Goal: Task Accomplishment & Management: Manage account settings

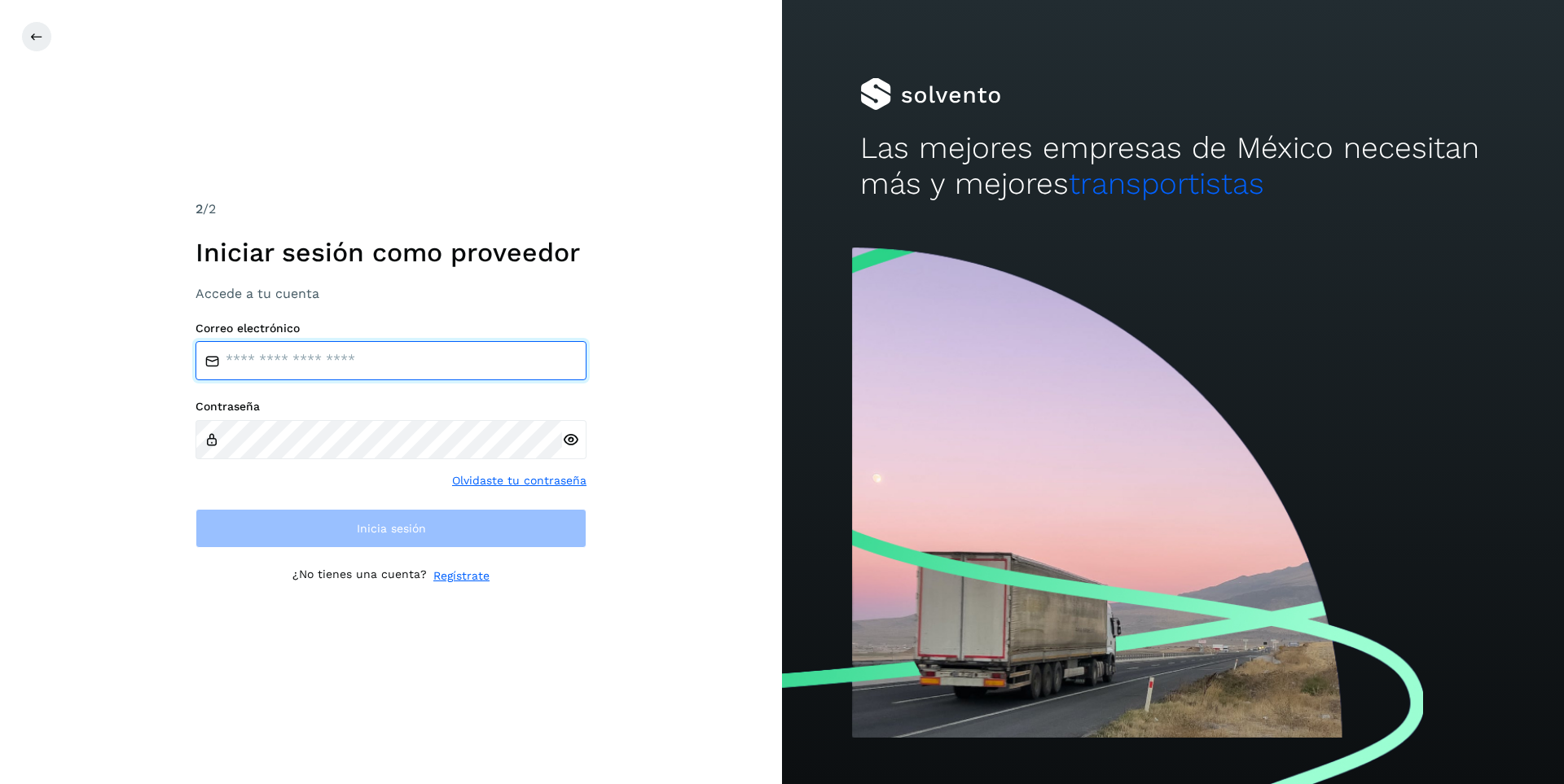
click at [314, 360] on input "email" at bounding box center [391, 361] width 391 height 39
type input "**********"
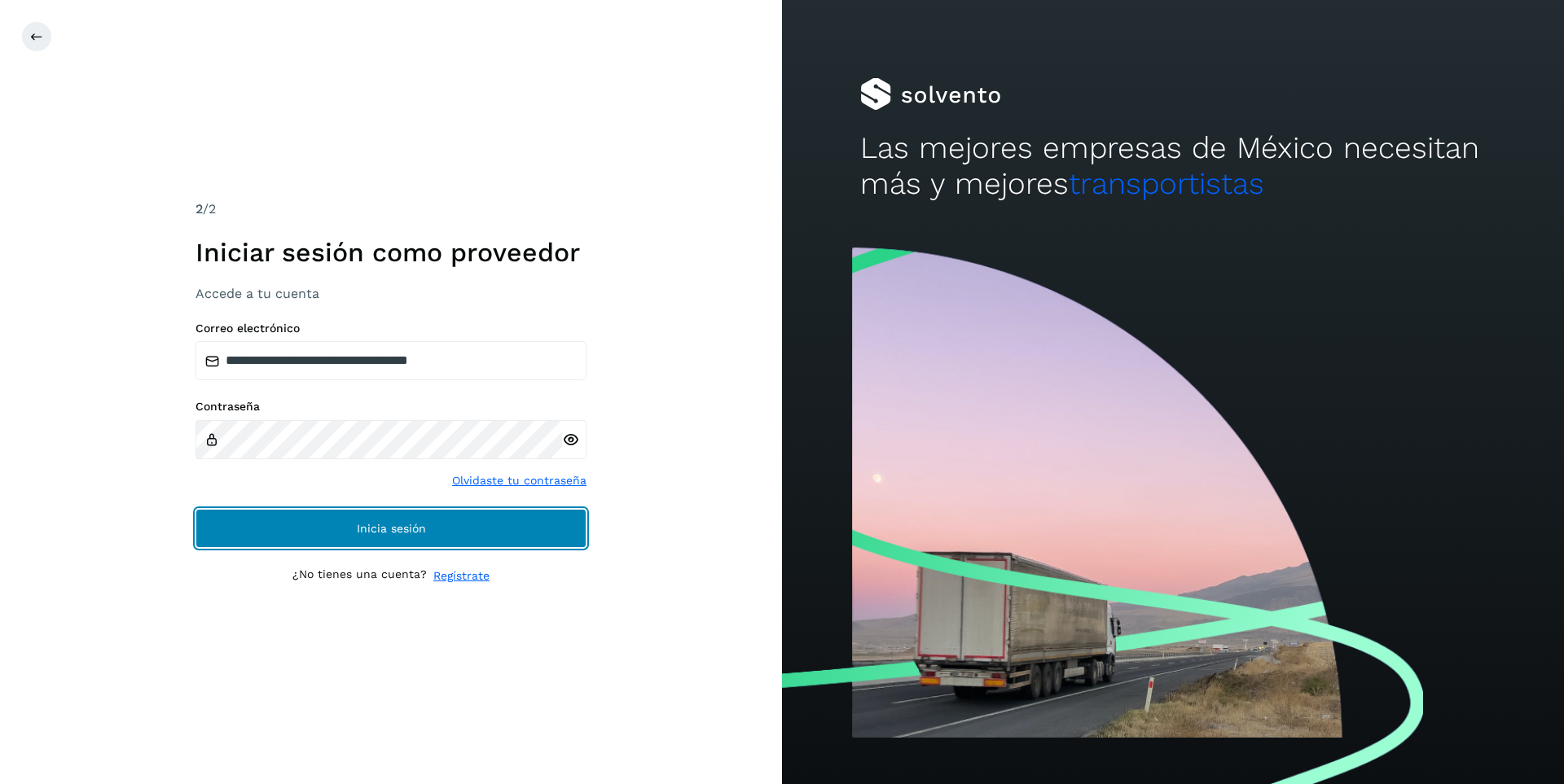
click at [401, 525] on span "Inicia sesión" at bounding box center [391, 529] width 70 height 12
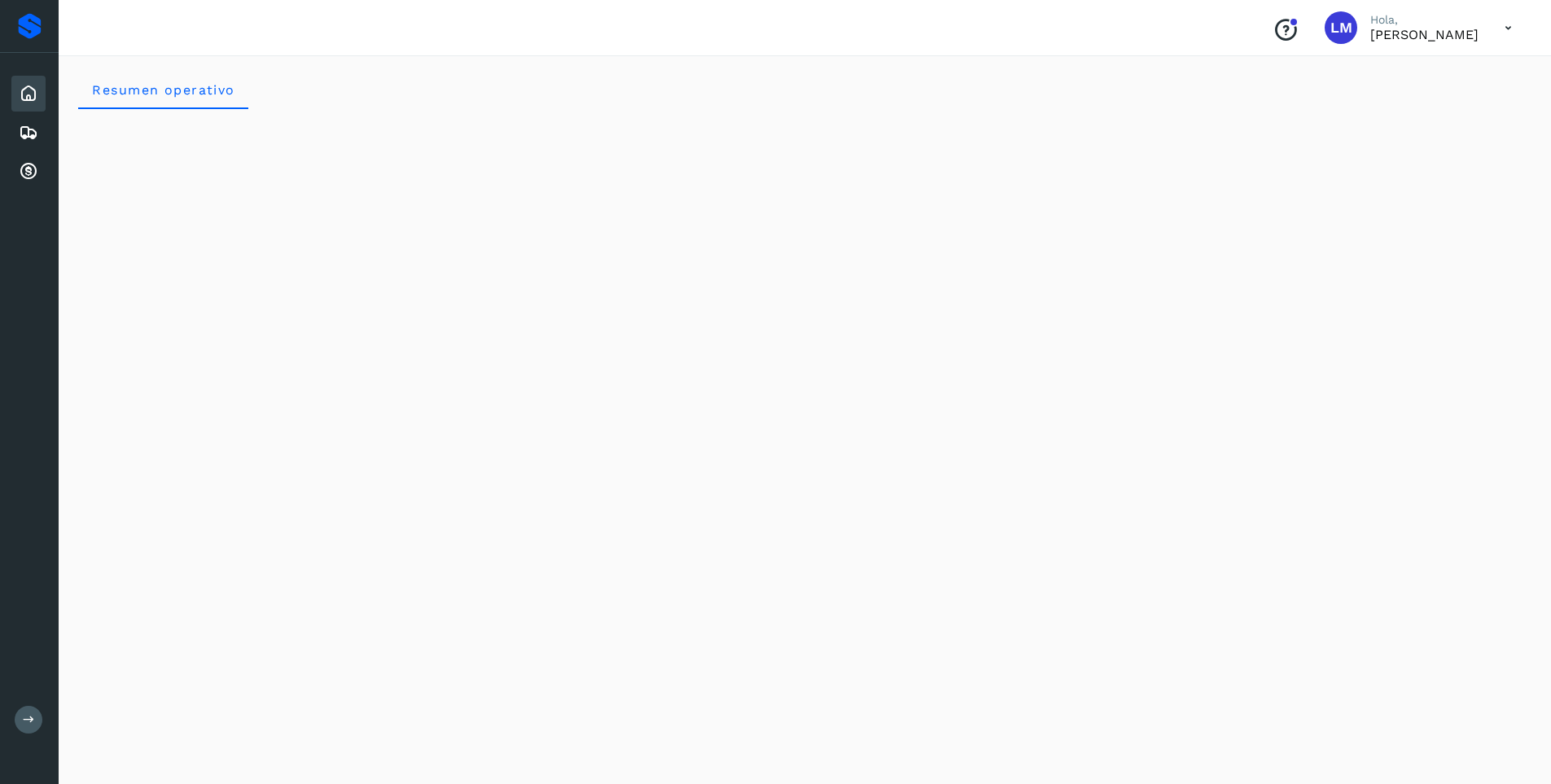
click at [27, 88] on icon at bounding box center [28, 93] width 20 height 20
click at [31, 129] on icon at bounding box center [28, 132] width 20 height 20
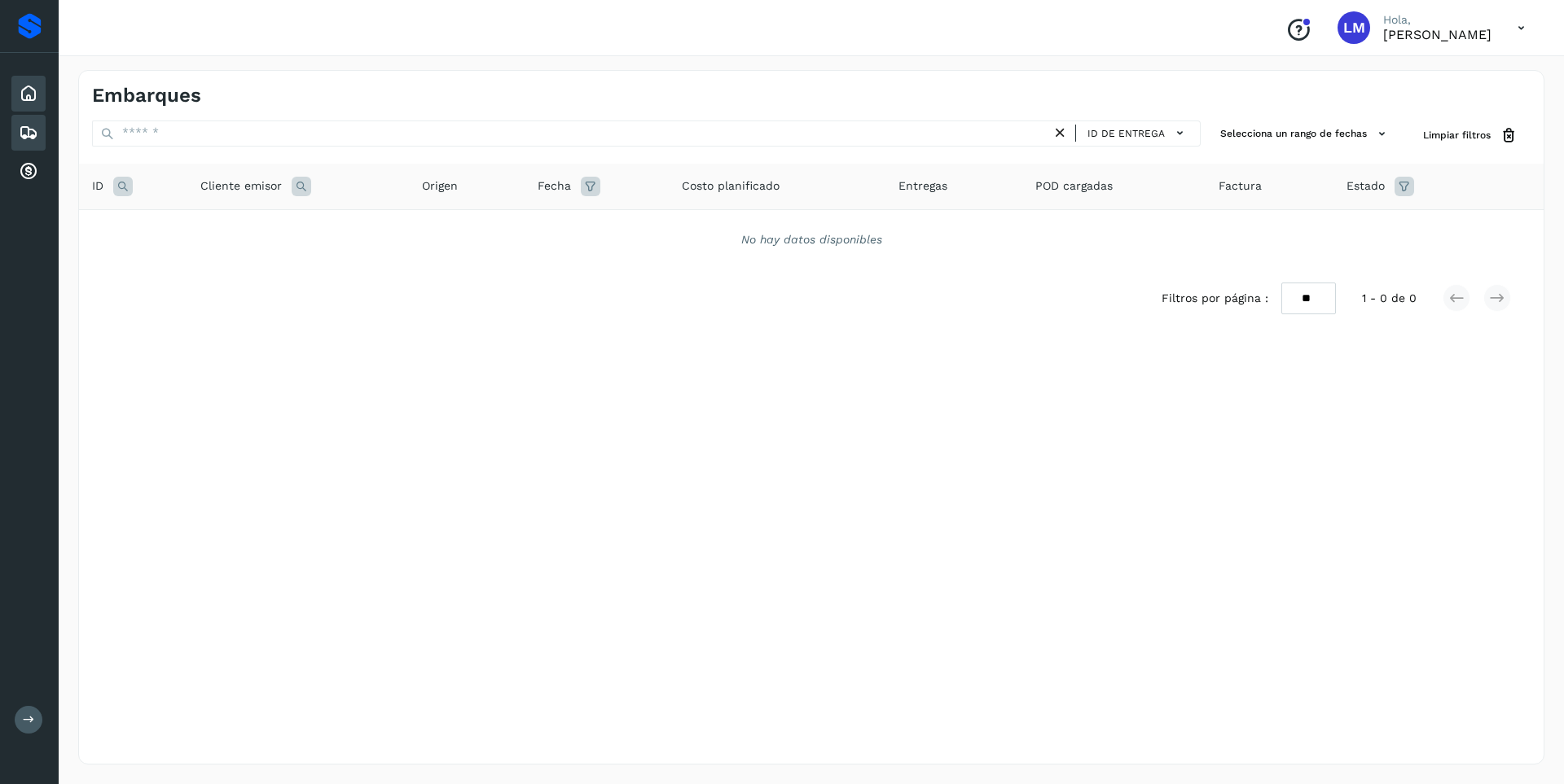
click at [27, 90] on icon at bounding box center [28, 93] width 20 height 20
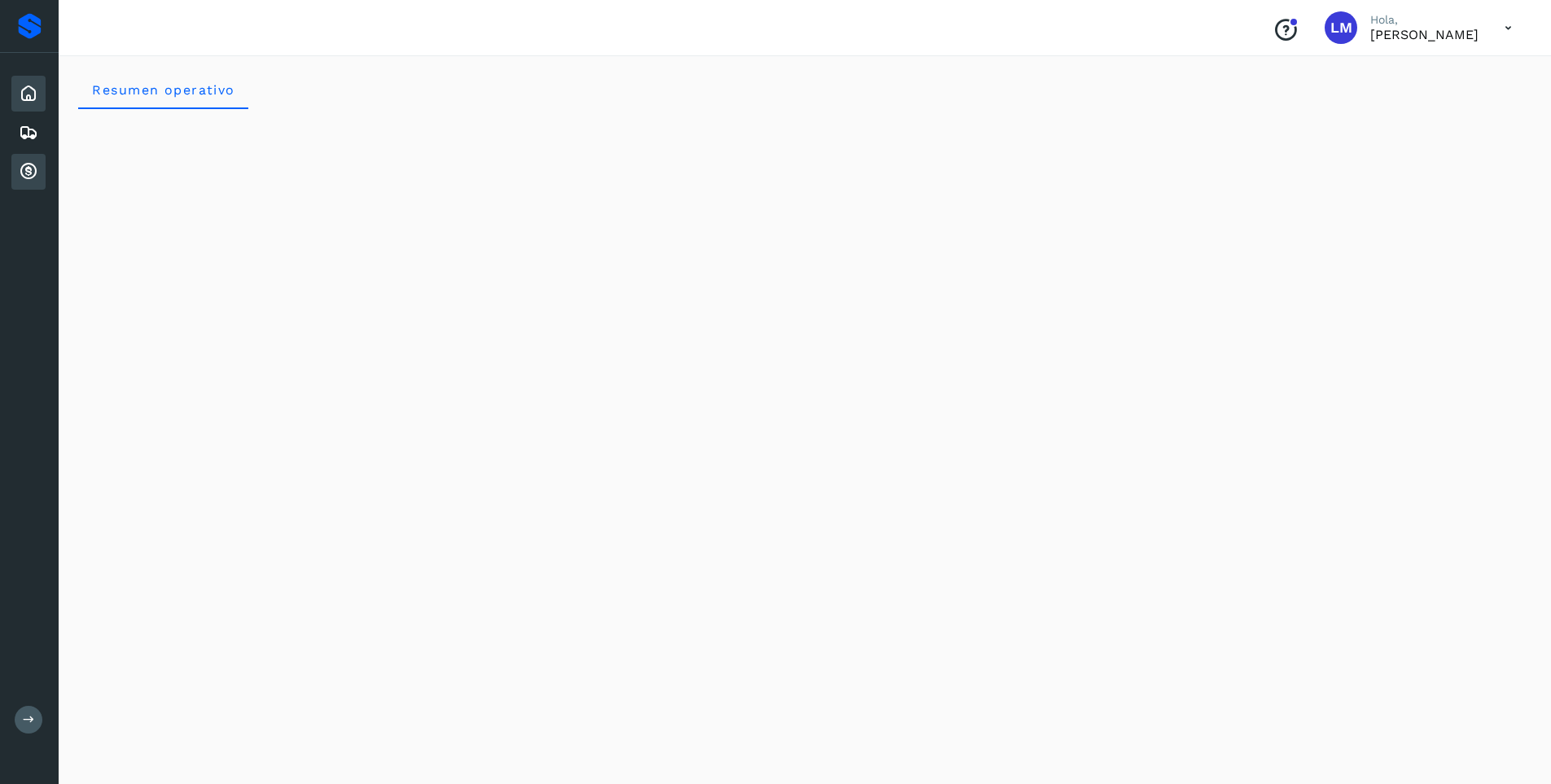
click at [24, 168] on icon at bounding box center [28, 172] width 20 height 20
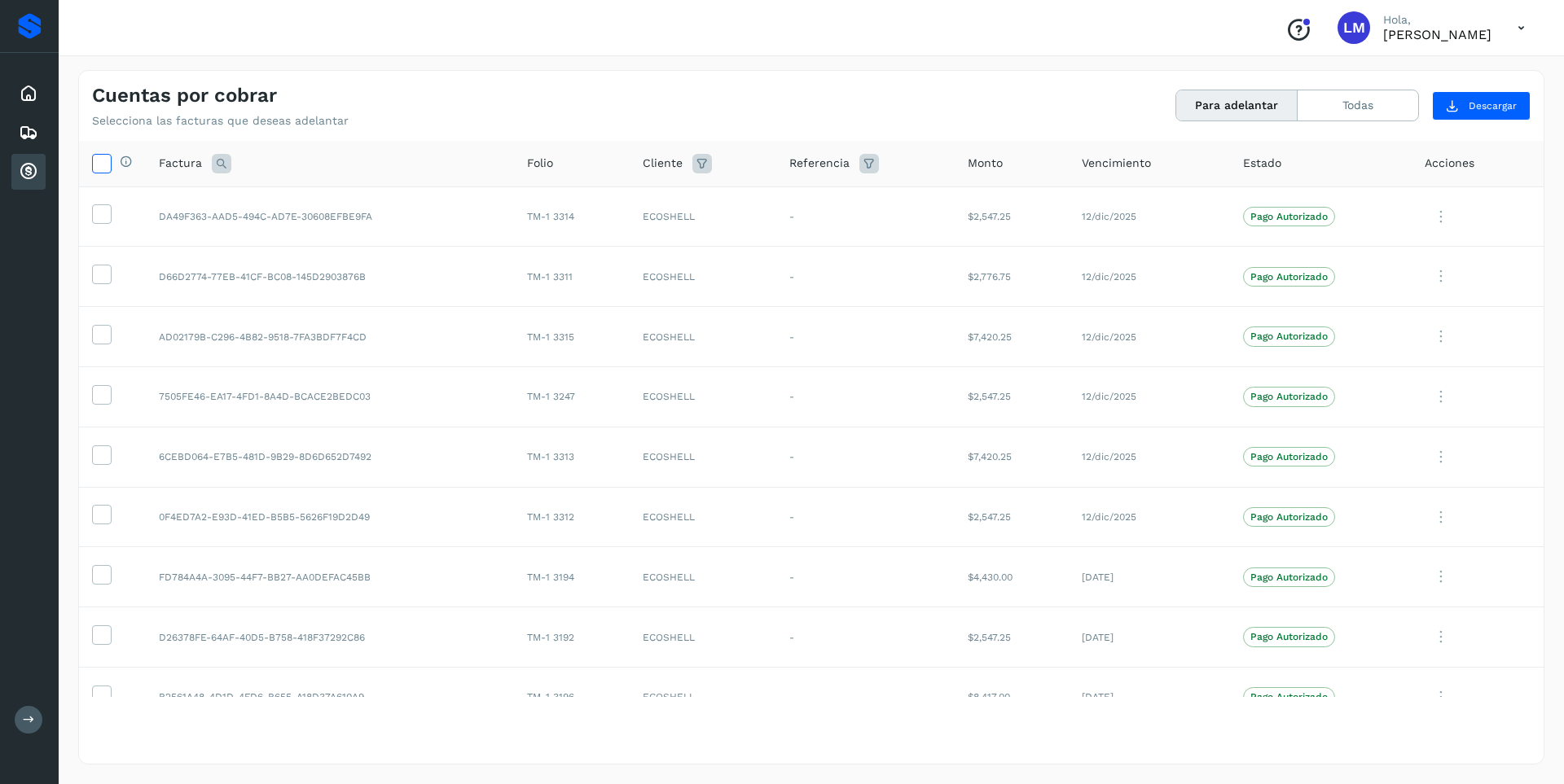
click at [97, 168] on icon at bounding box center [101, 162] width 17 height 17
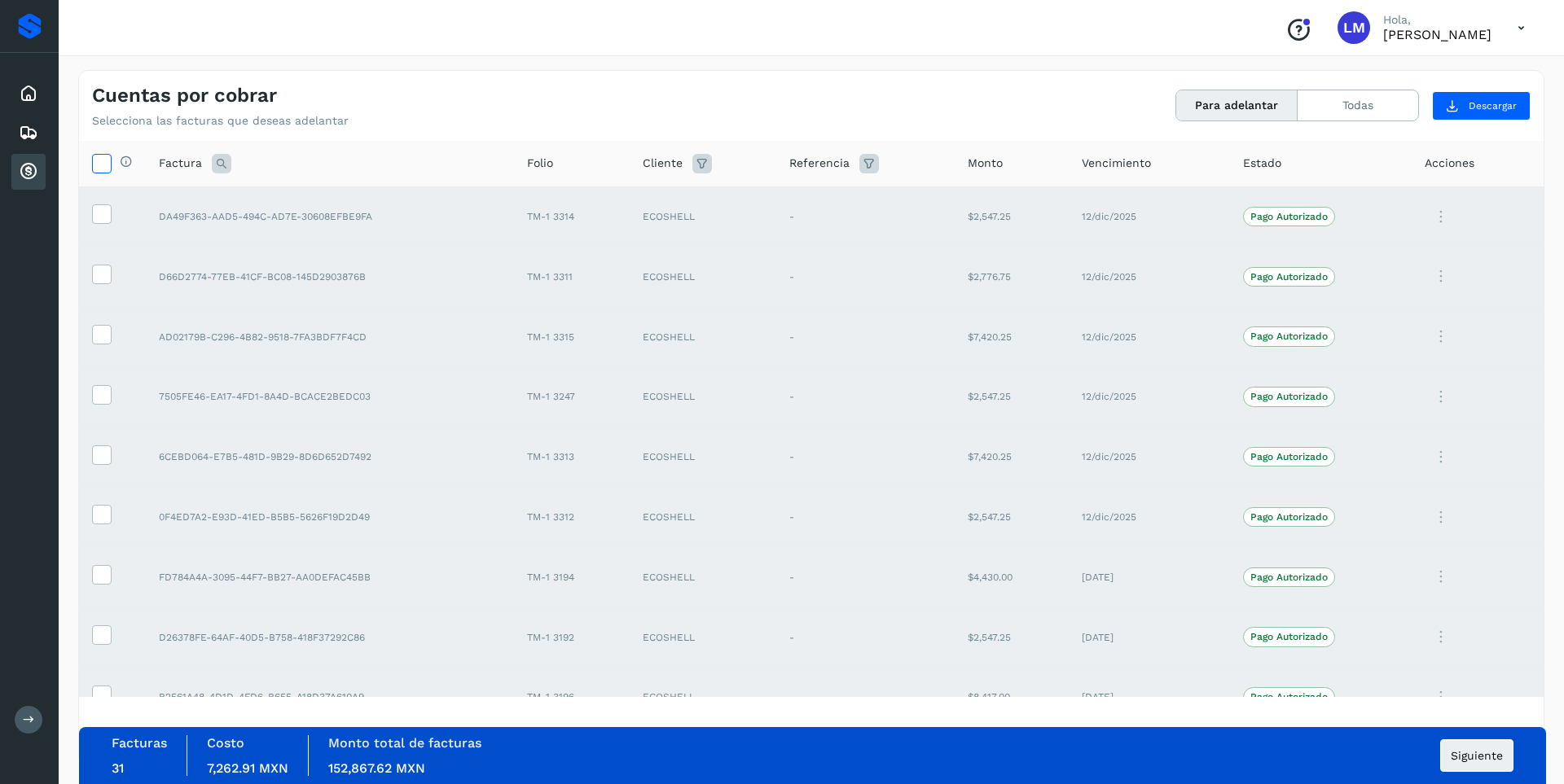
click at [103, 165] on icon at bounding box center [101, 162] width 17 height 17
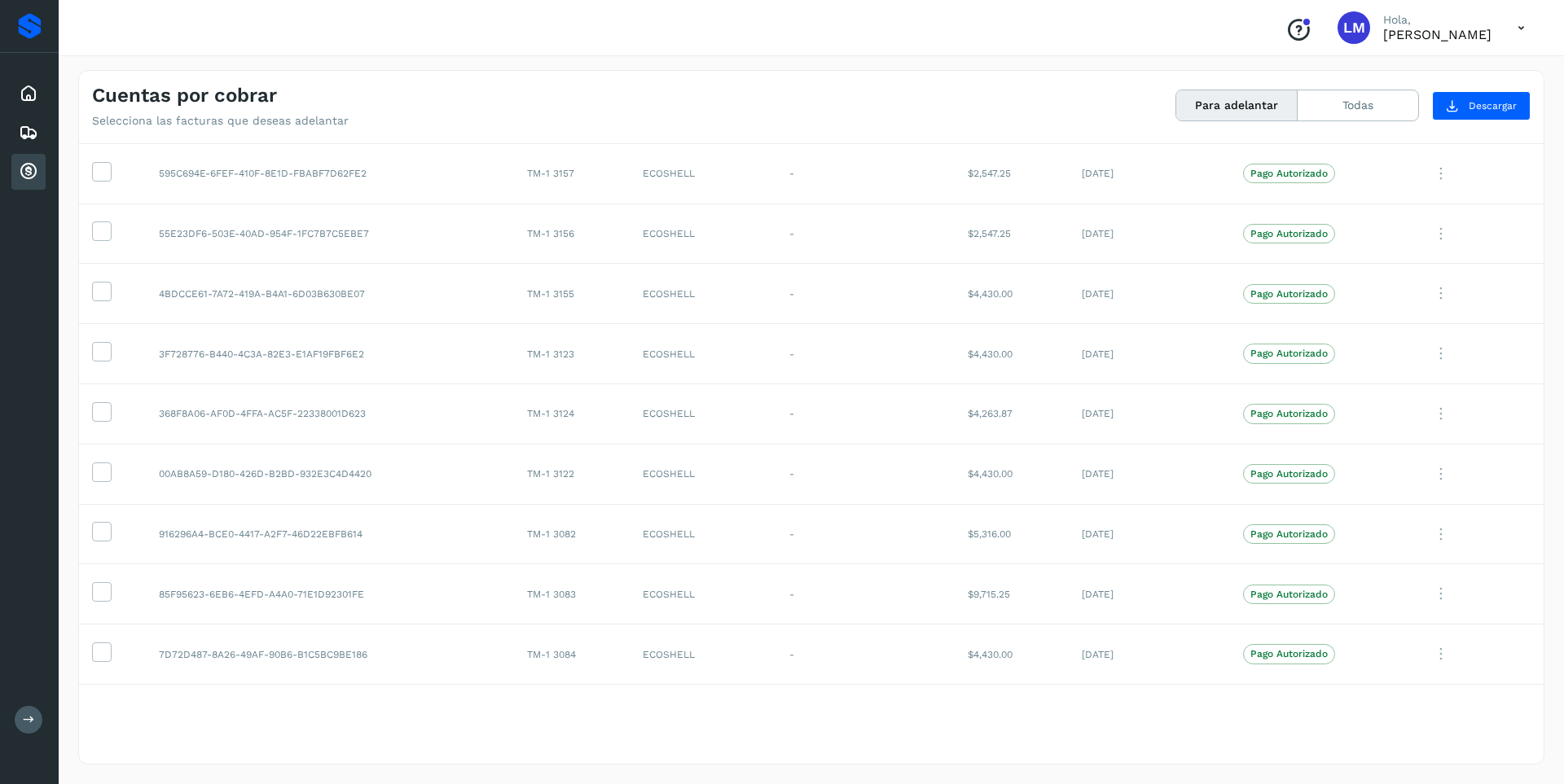
scroll to position [1352, 0]
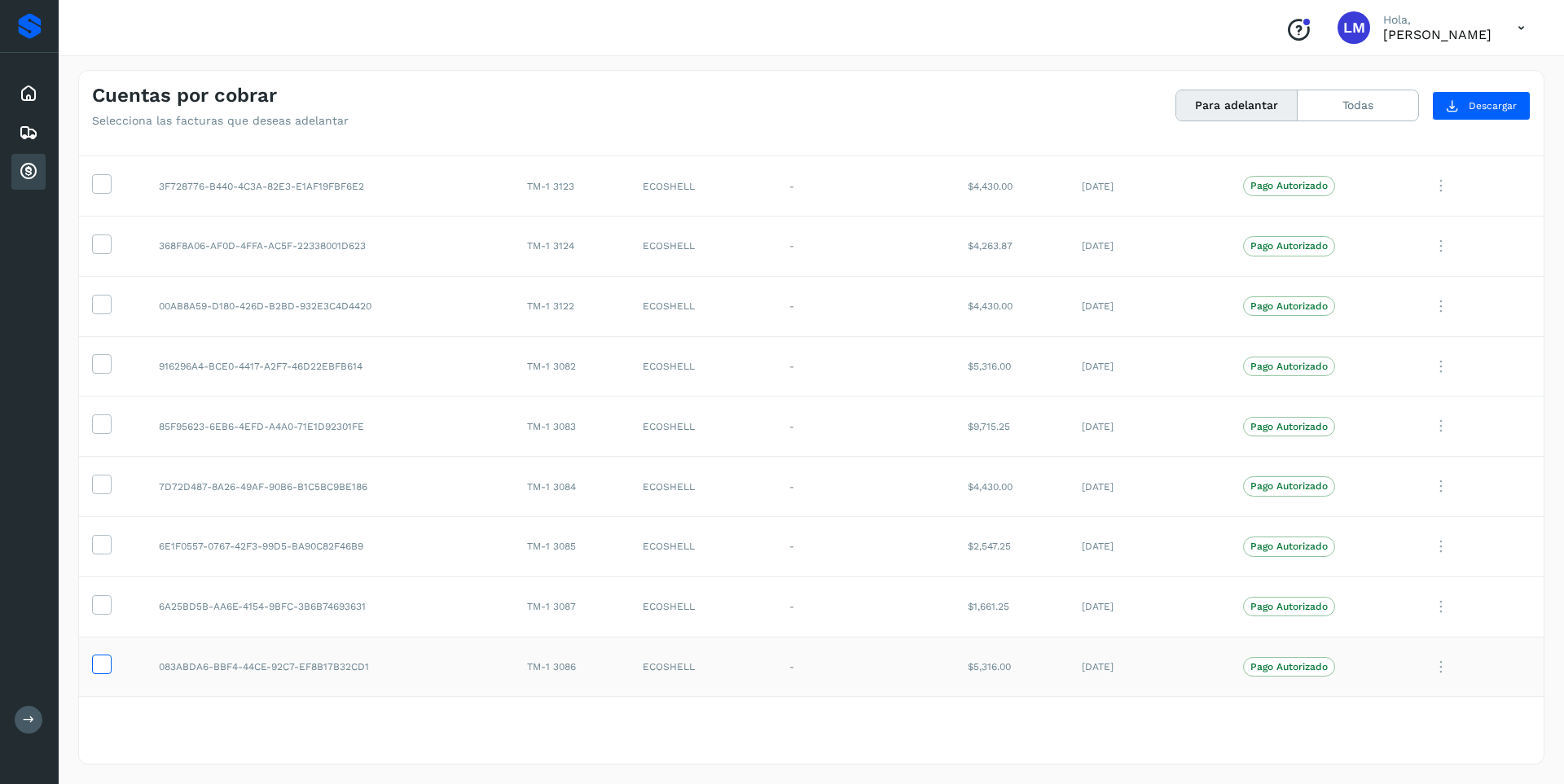
click at [106, 664] on icon at bounding box center [101, 662] width 17 height 17
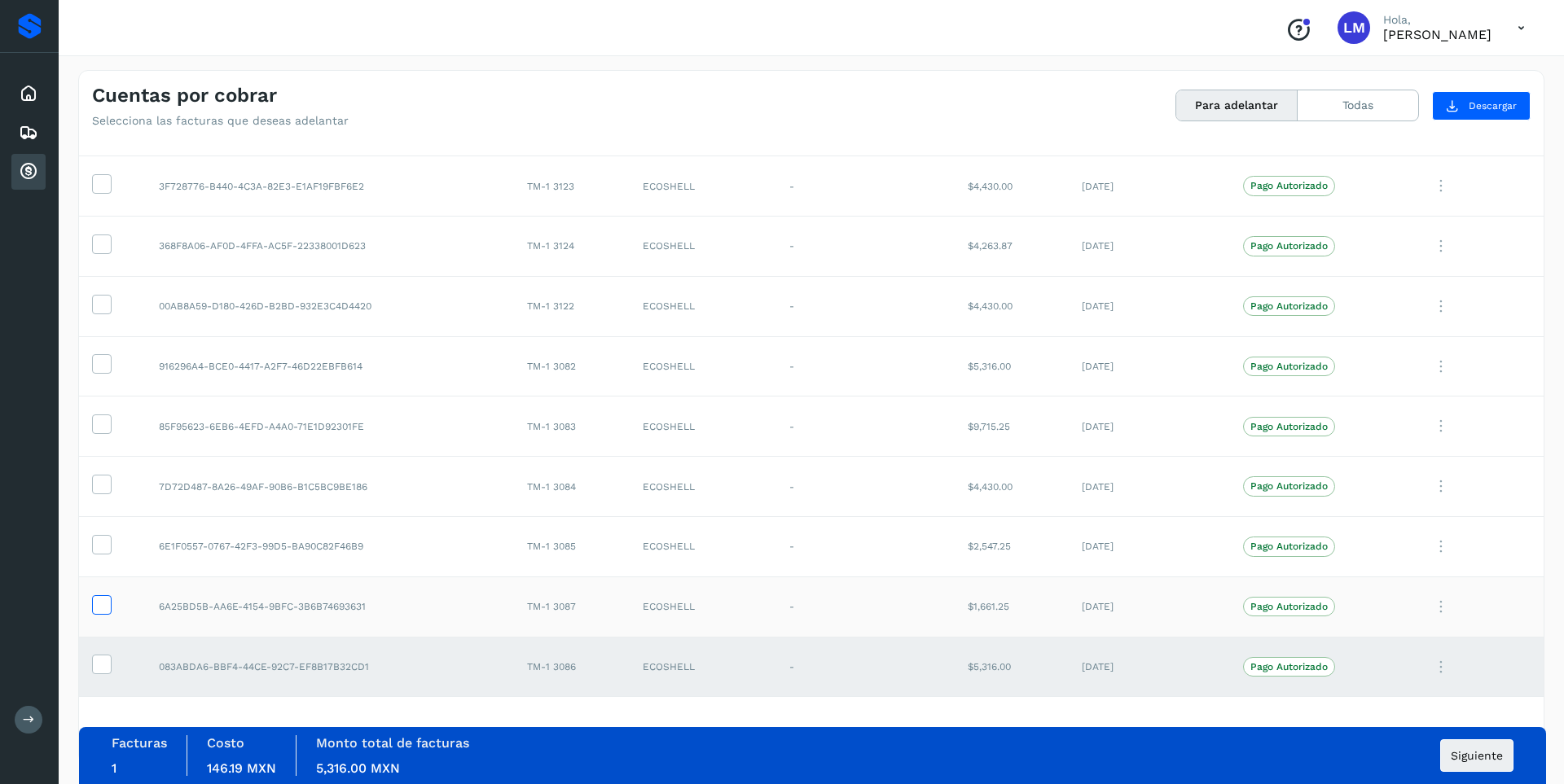
click at [95, 604] on icon at bounding box center [101, 602] width 17 height 17
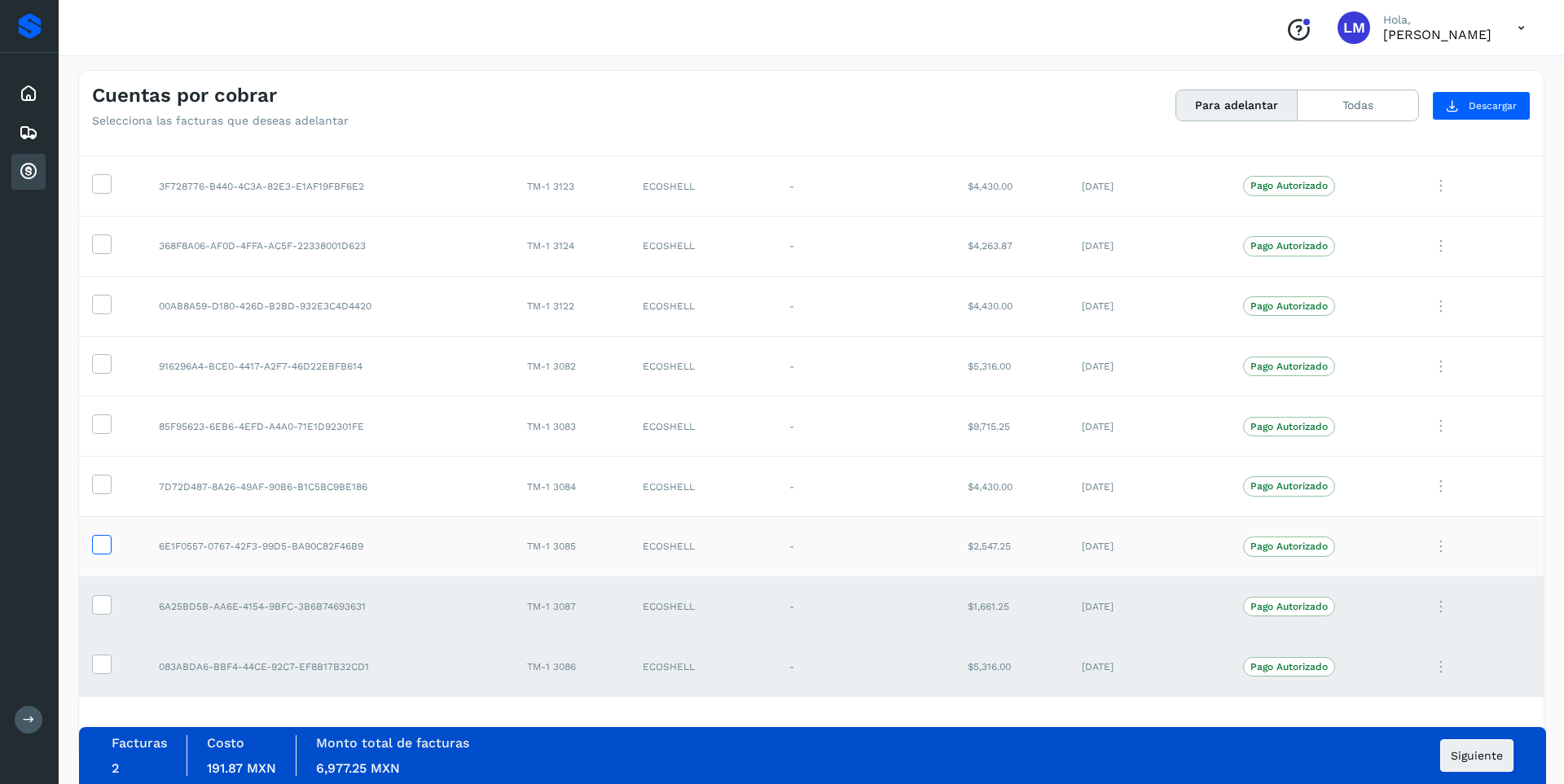
click at [100, 545] on icon at bounding box center [101, 543] width 17 height 17
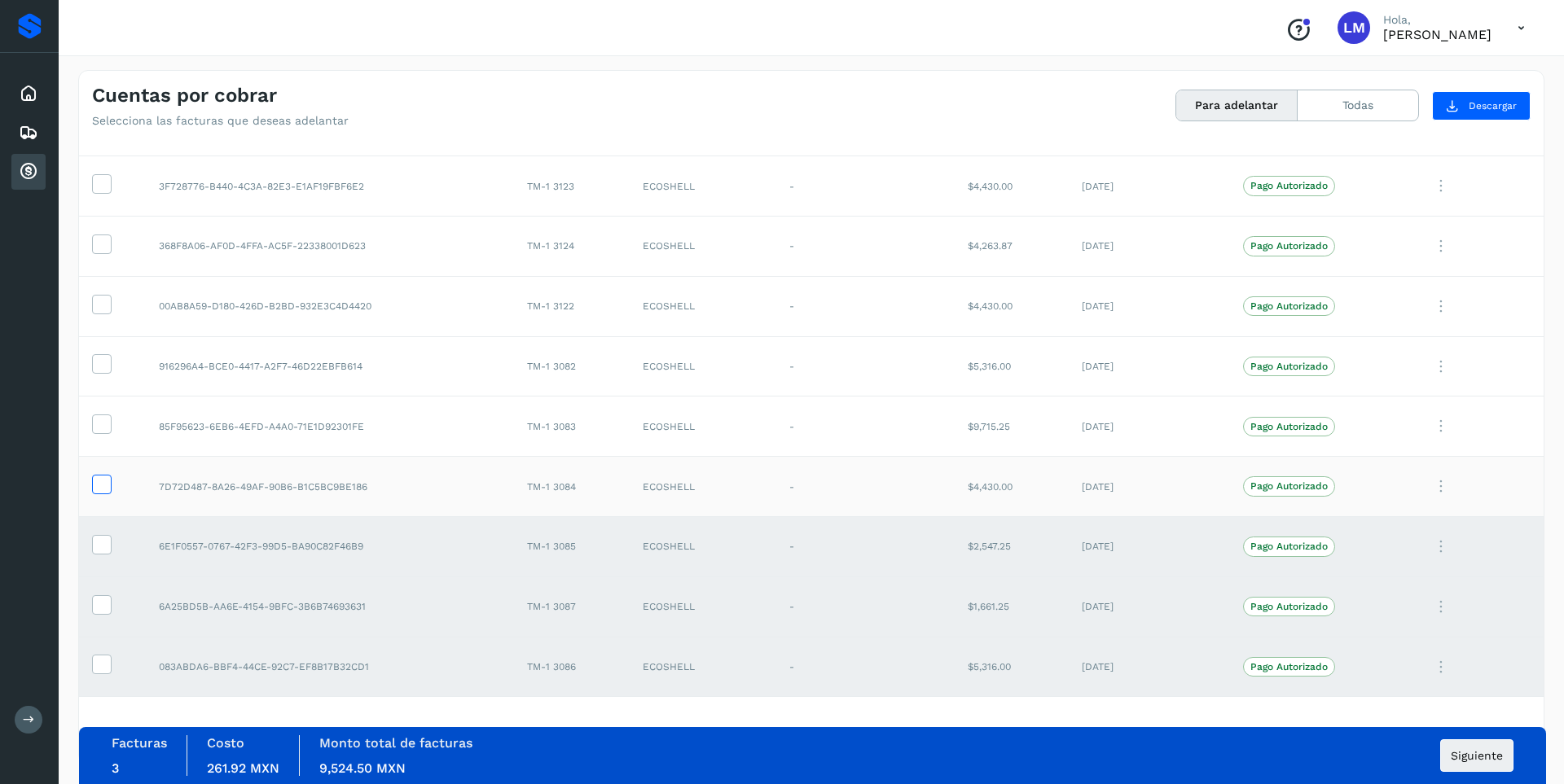
click at [98, 480] on icon at bounding box center [101, 483] width 17 height 17
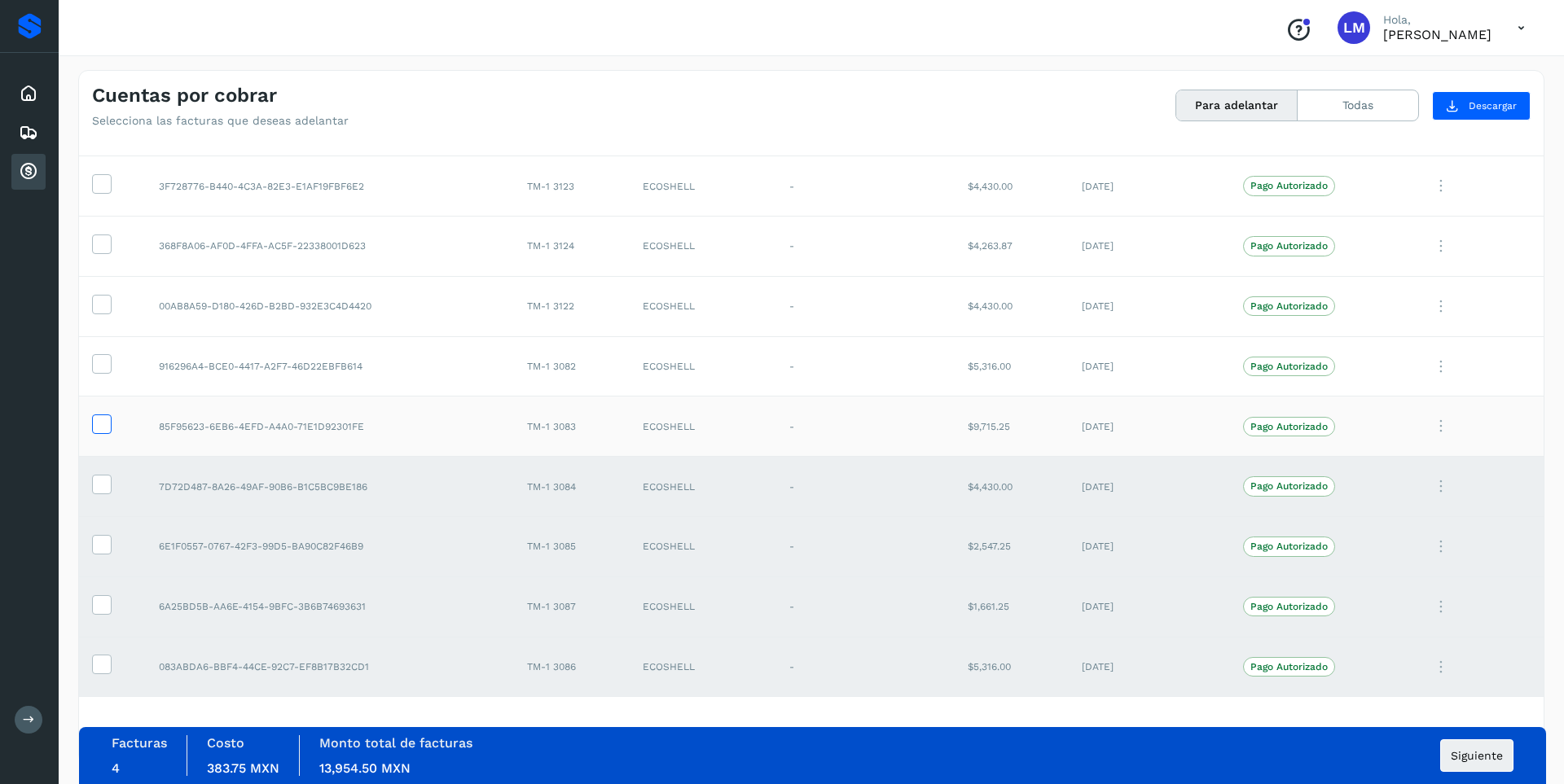
click at [98, 418] on icon at bounding box center [101, 422] width 17 height 17
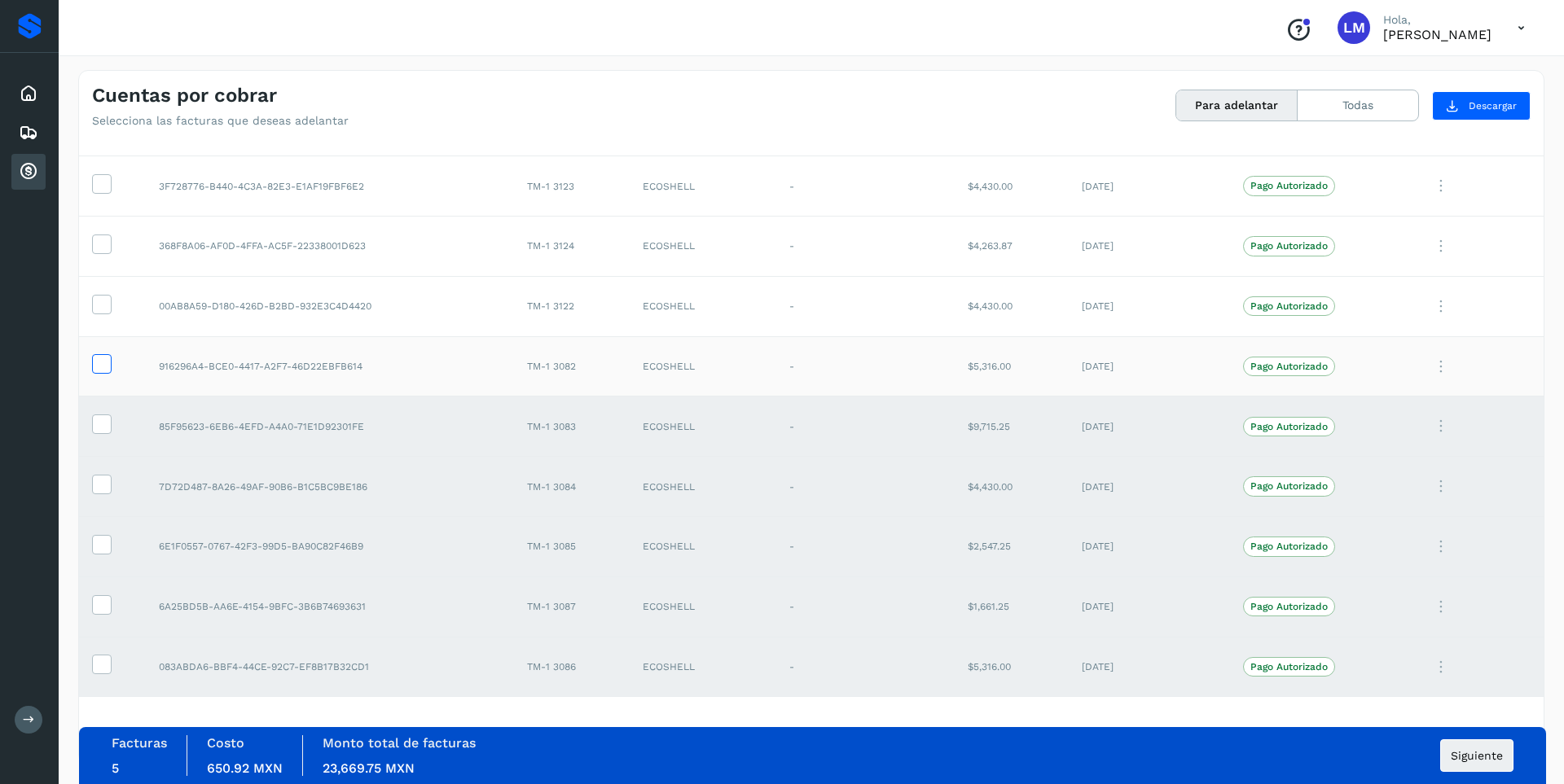
click at [104, 366] on icon at bounding box center [101, 362] width 17 height 17
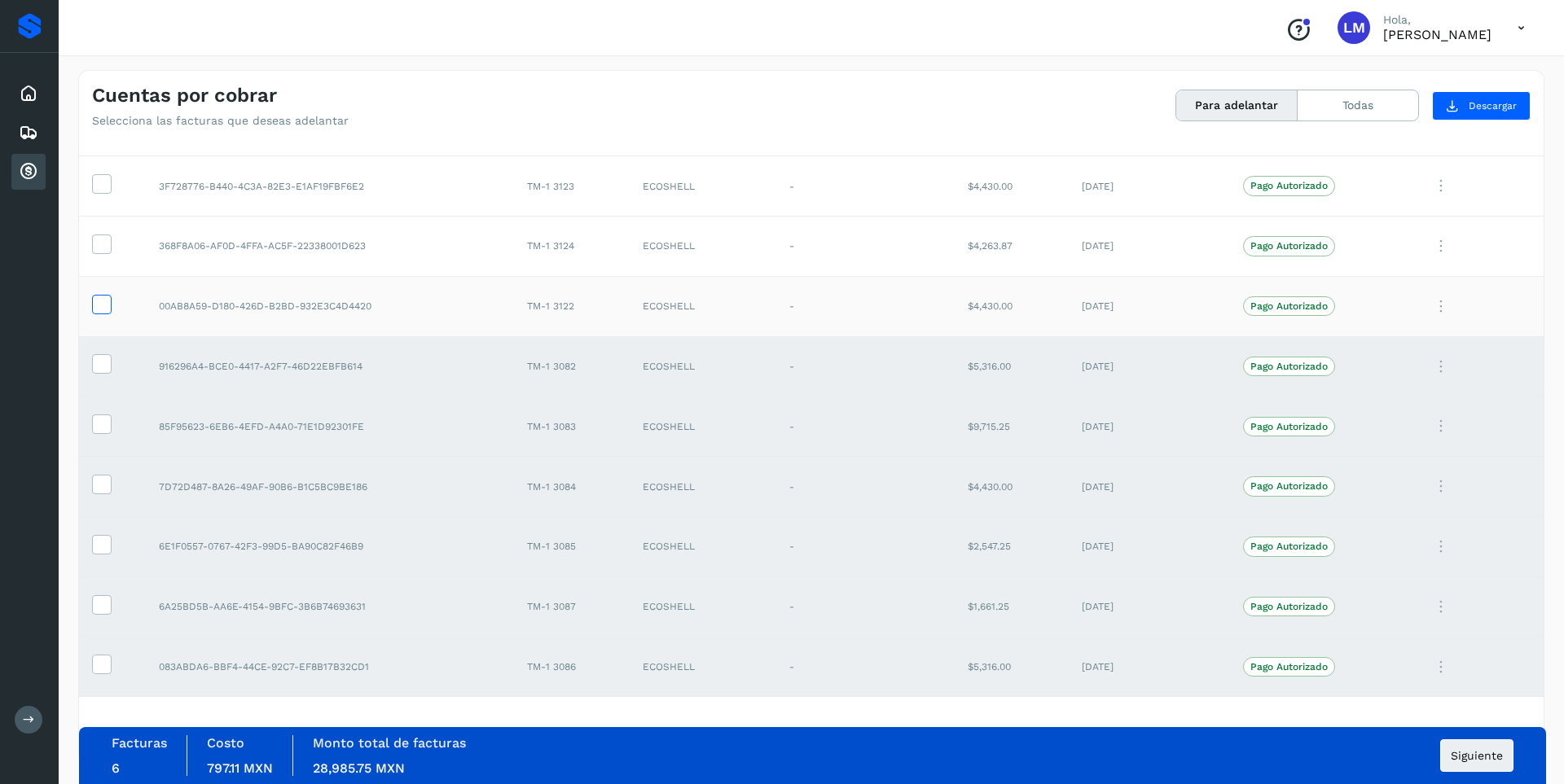
click at [96, 303] on icon at bounding box center [101, 302] width 17 height 17
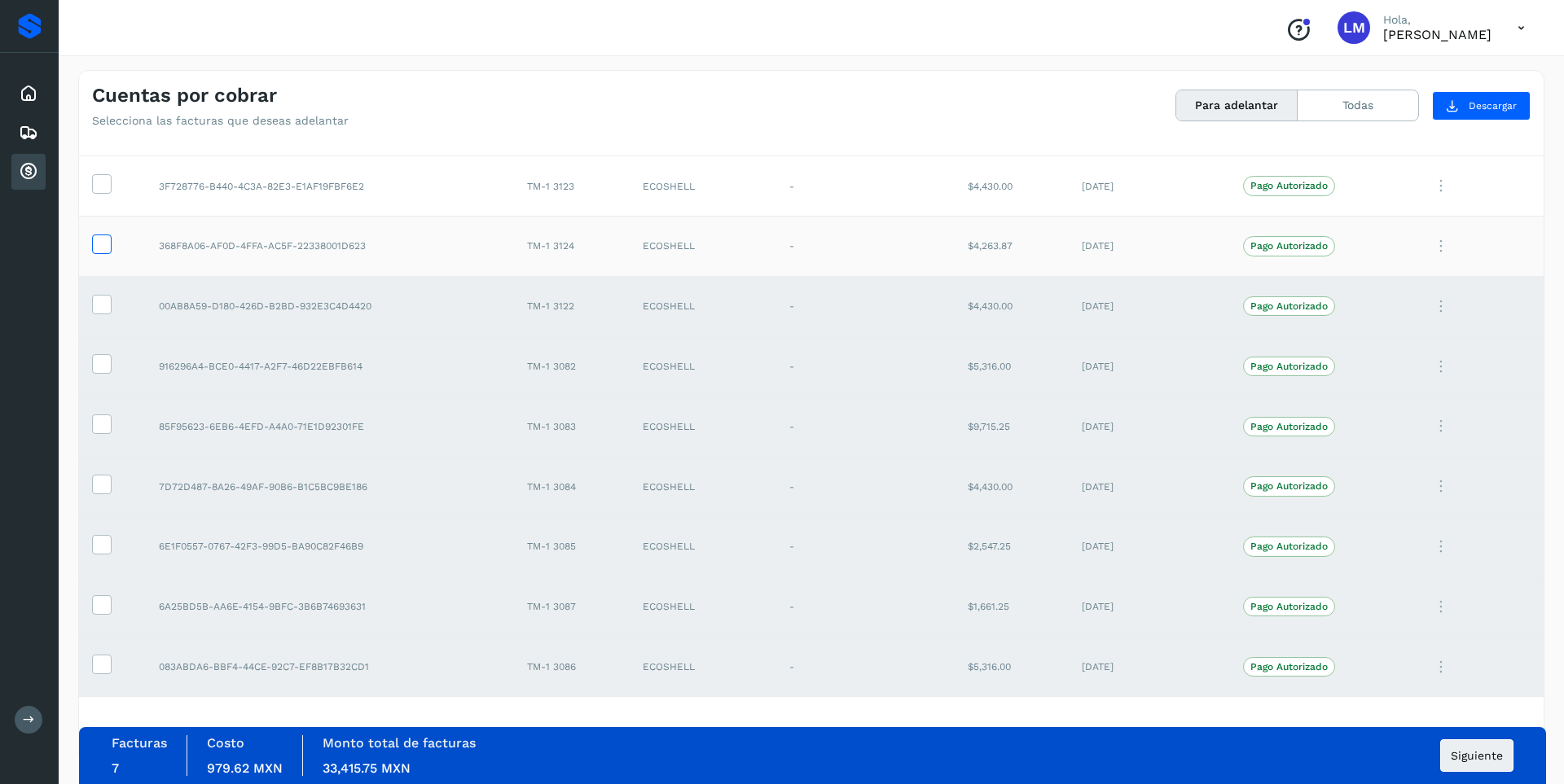
click at [99, 246] on icon at bounding box center [101, 242] width 17 height 17
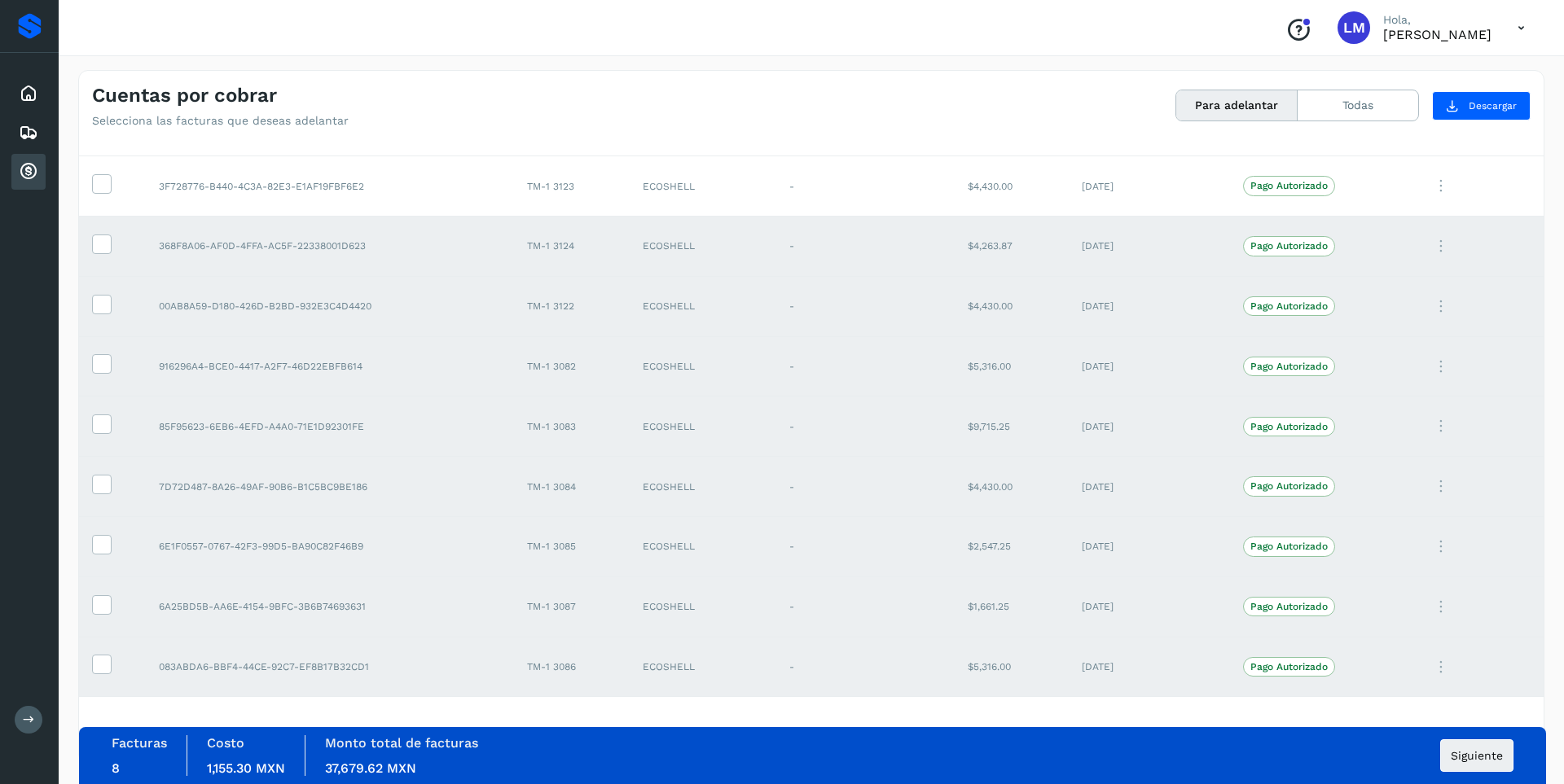
scroll to position [1271, 0]
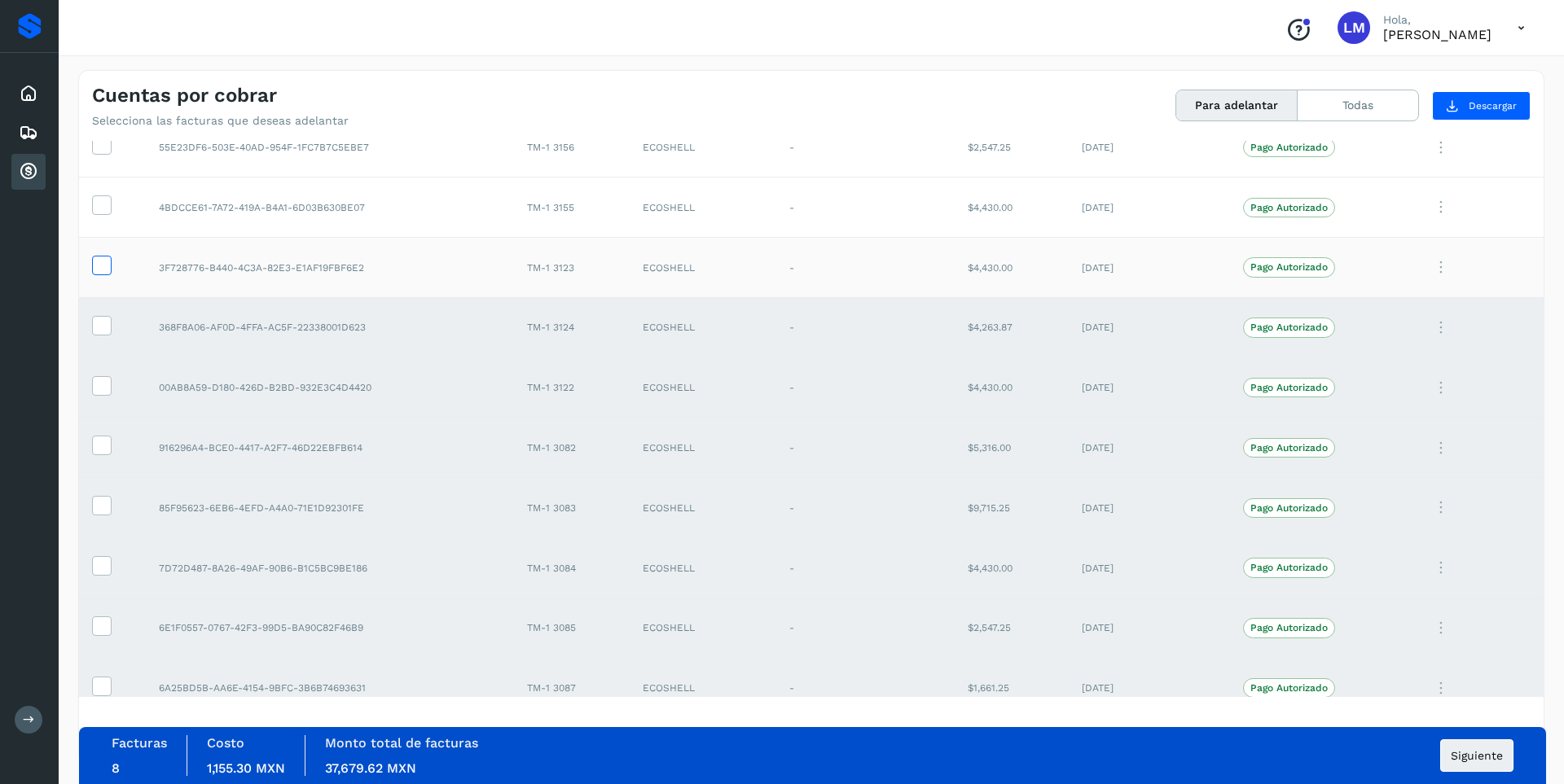
click at [98, 275] on label at bounding box center [102, 265] width 20 height 20
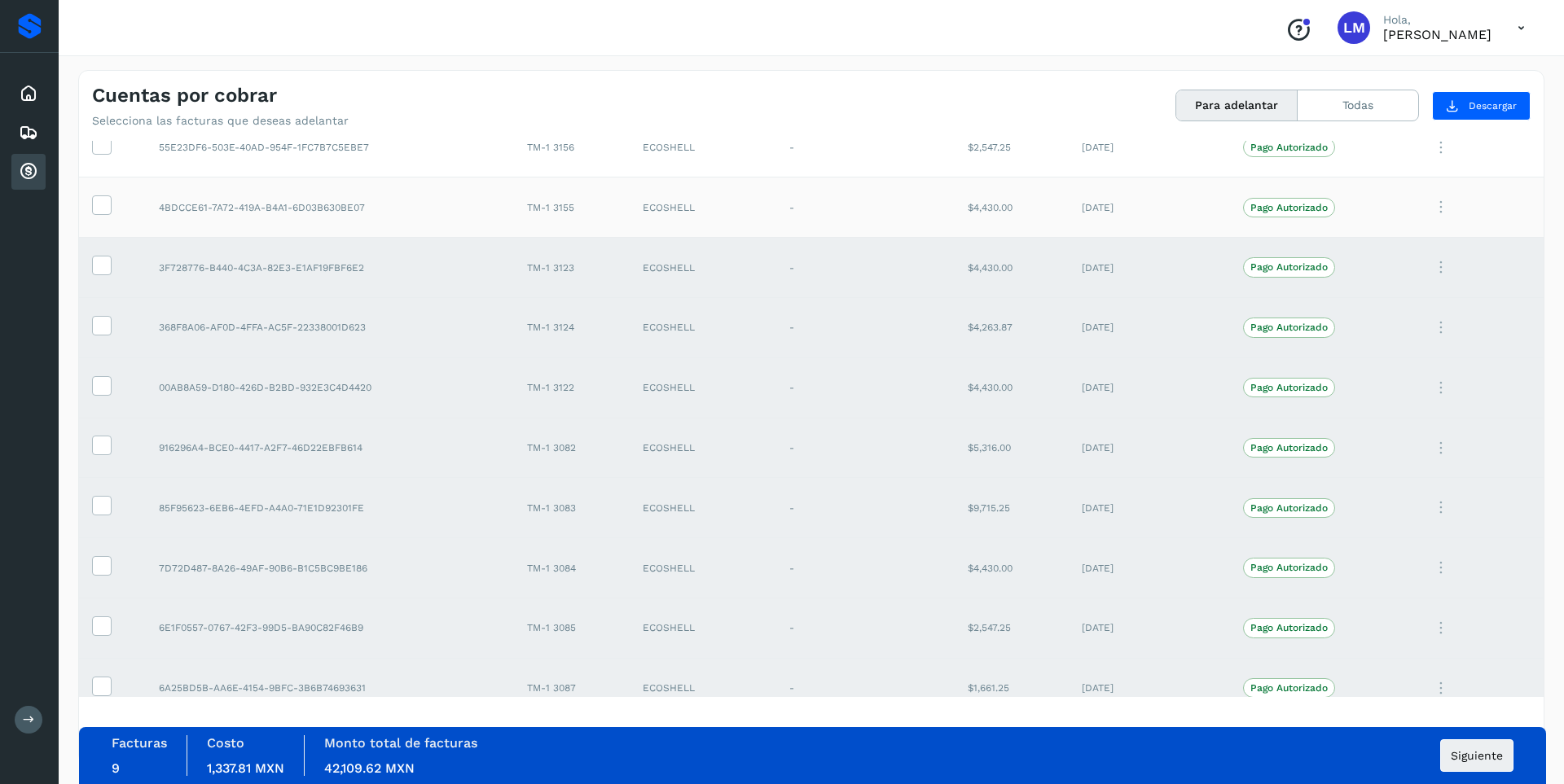
scroll to position [1189, 0]
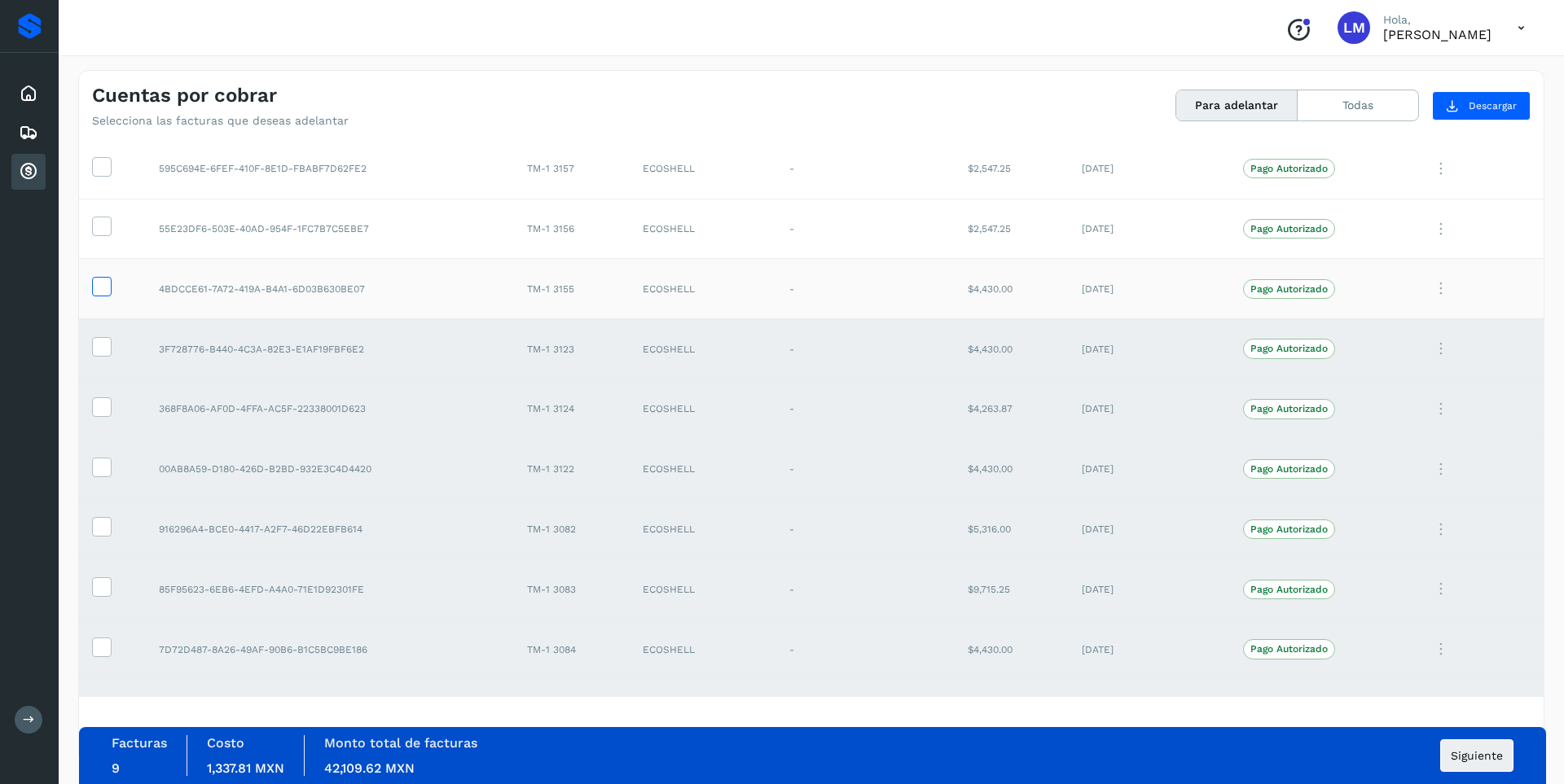
click at [101, 288] on icon at bounding box center [101, 285] width 17 height 17
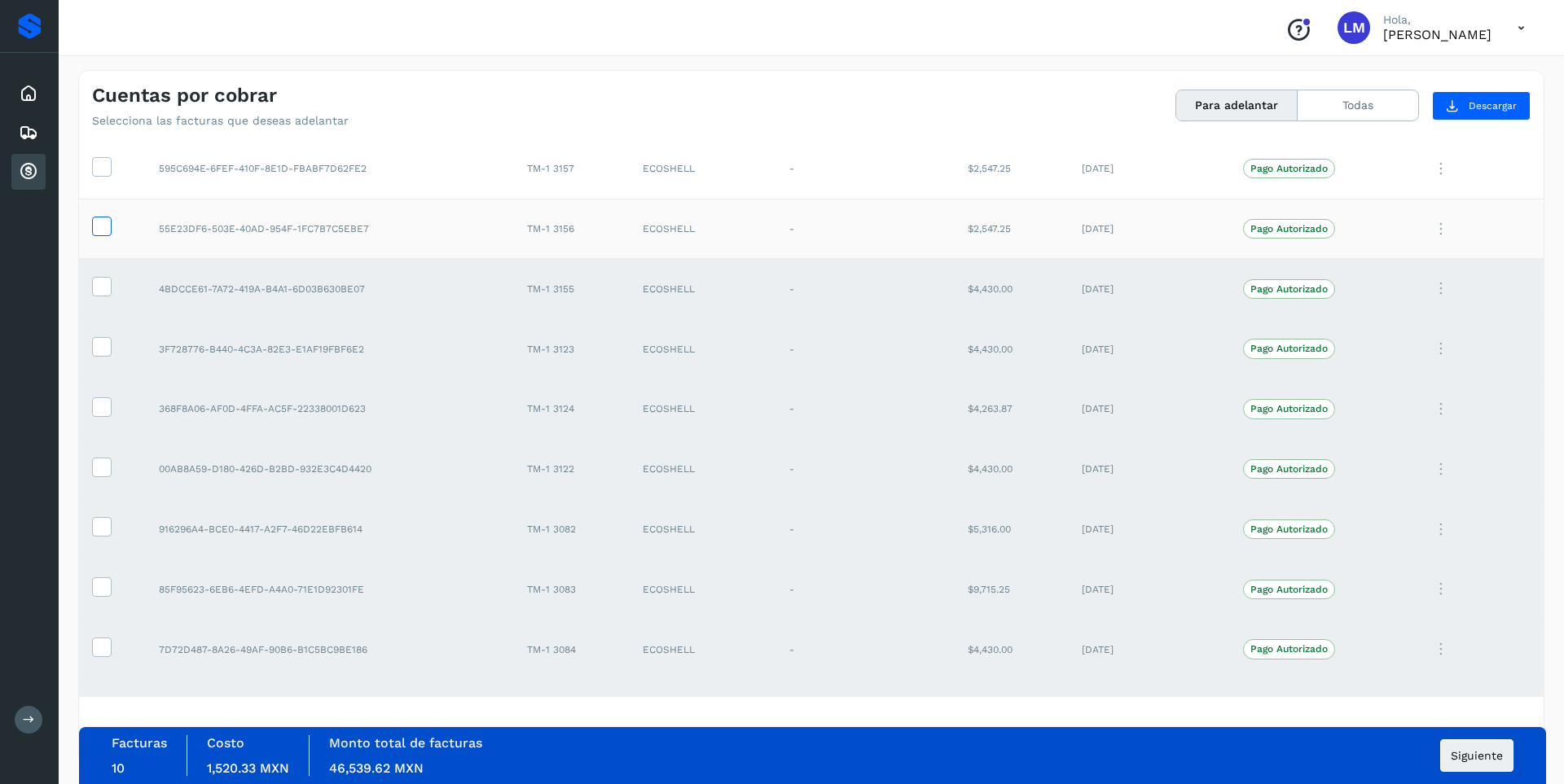
click at [103, 232] on icon at bounding box center [101, 225] width 17 height 17
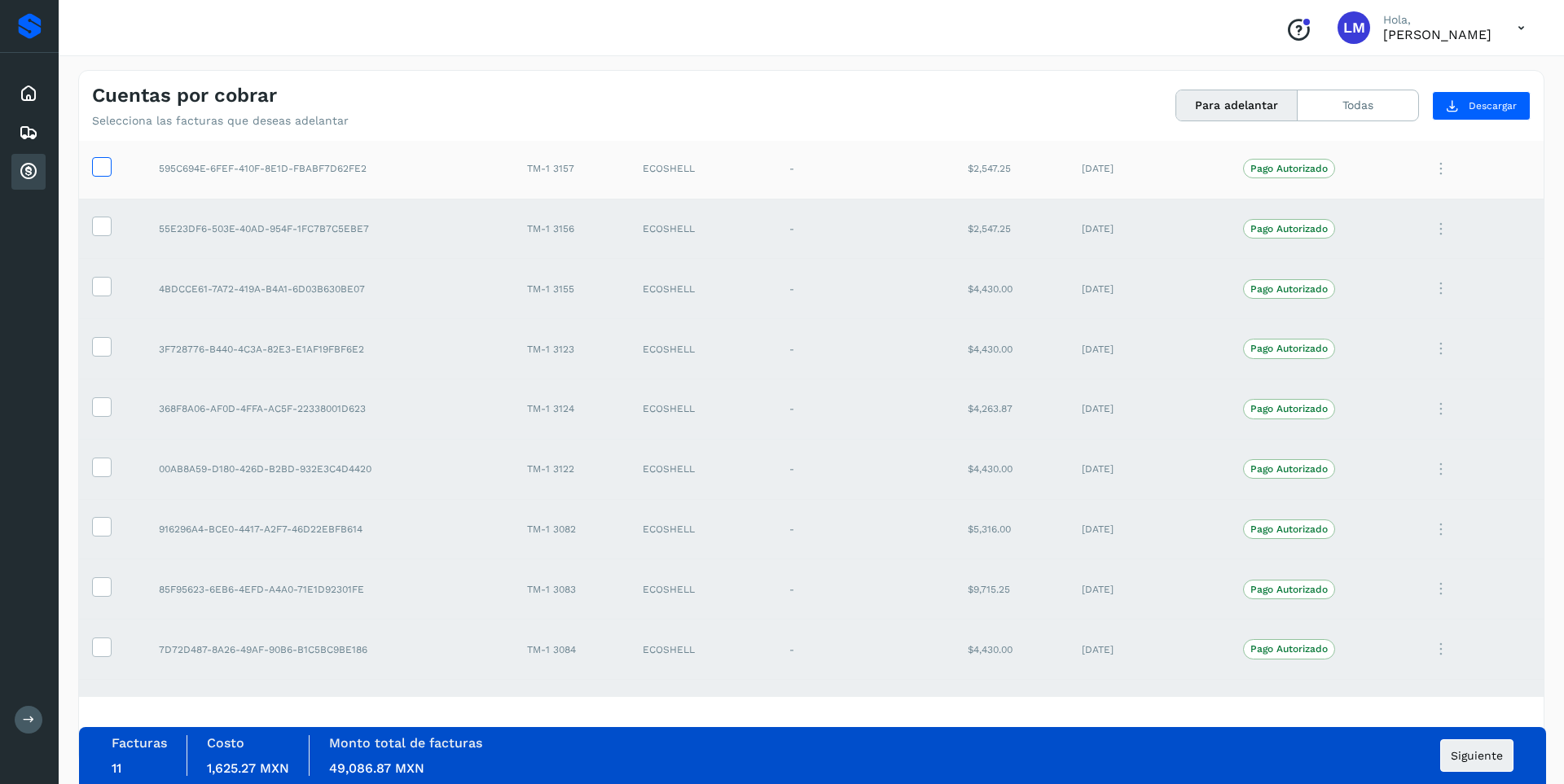
click at [100, 165] on icon at bounding box center [101, 165] width 17 height 17
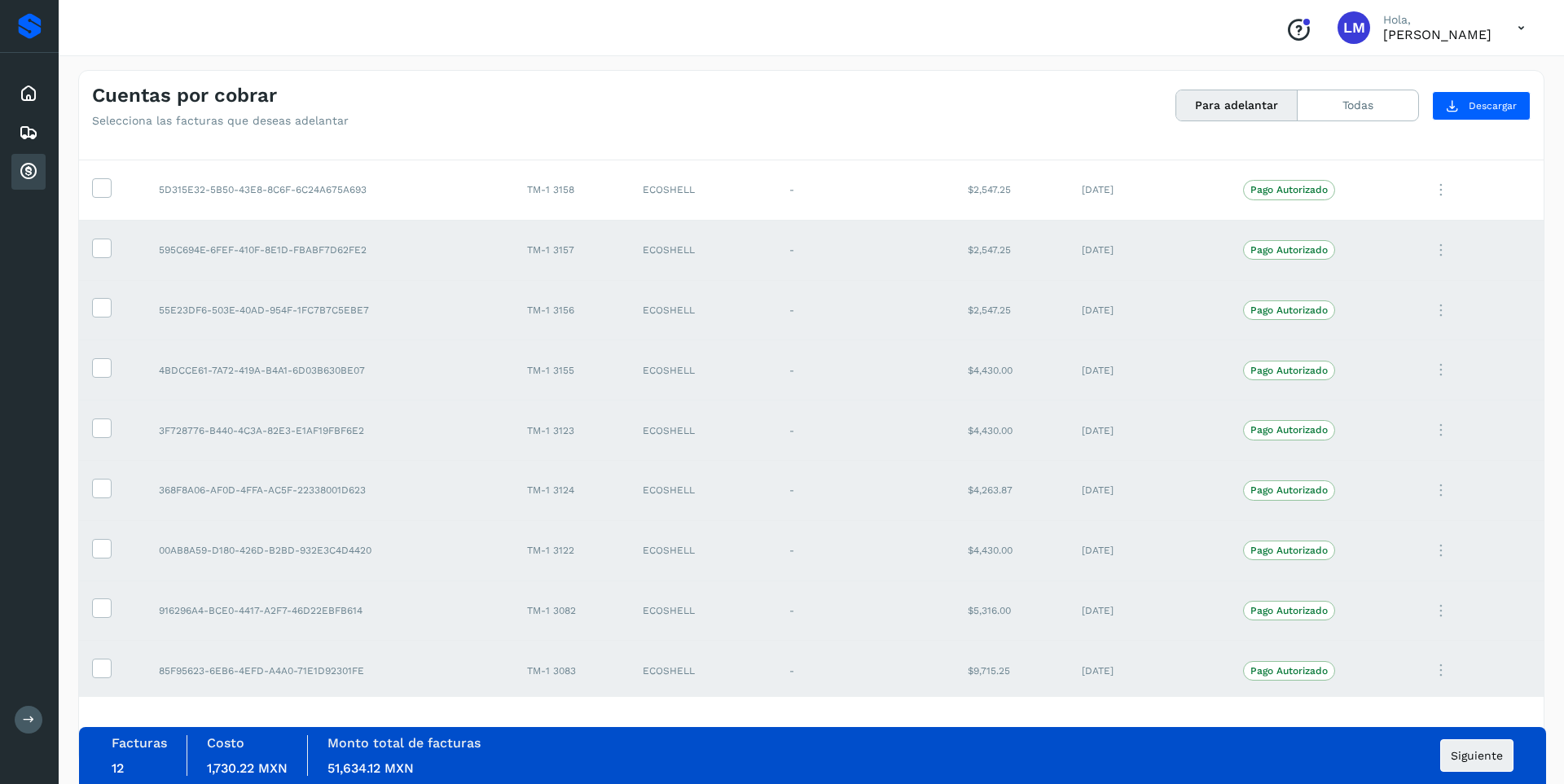
scroll to position [1026, 0]
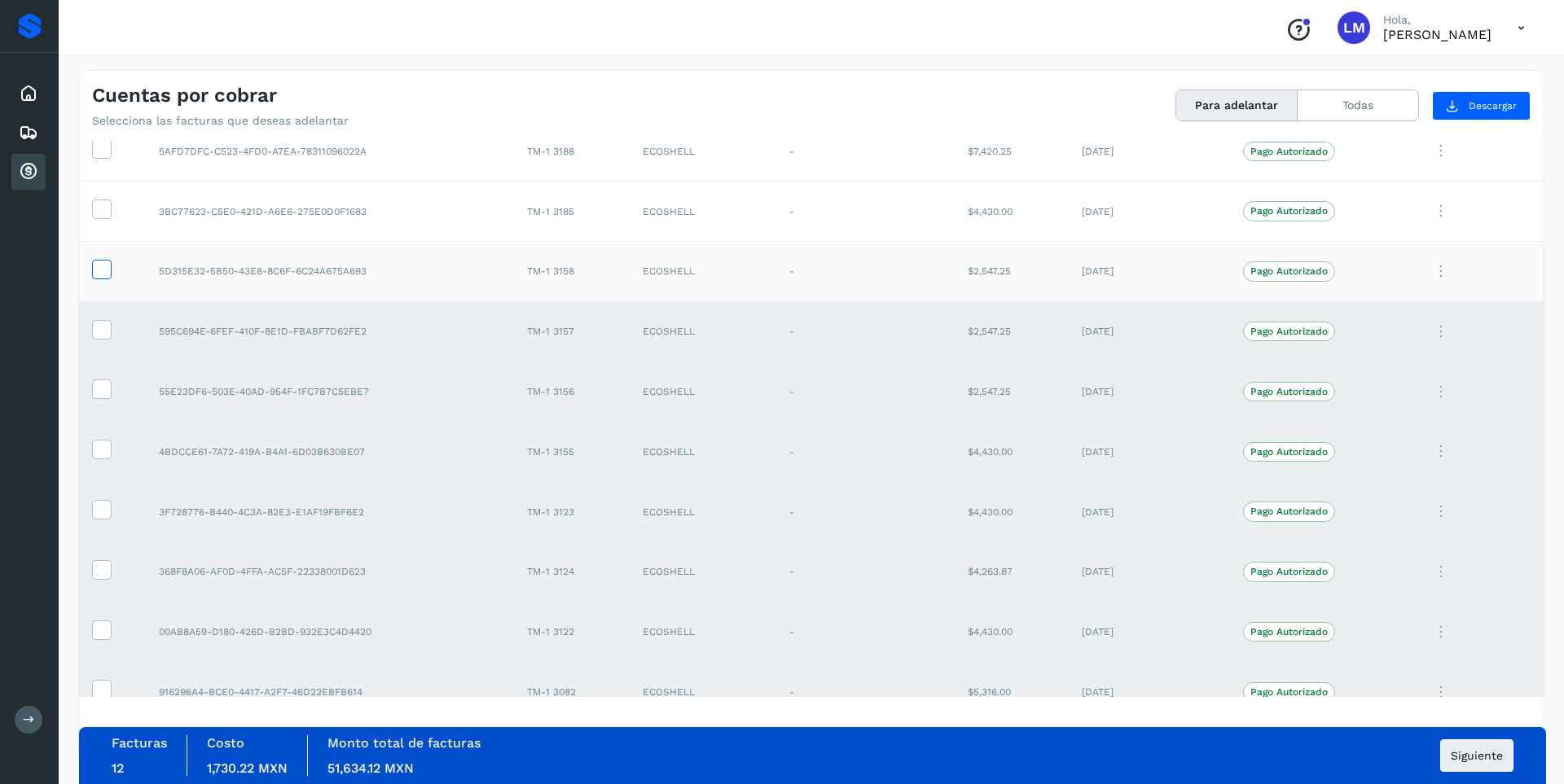
click at [105, 273] on icon at bounding box center [101, 268] width 17 height 17
